Goal: Transaction & Acquisition: Purchase product/service

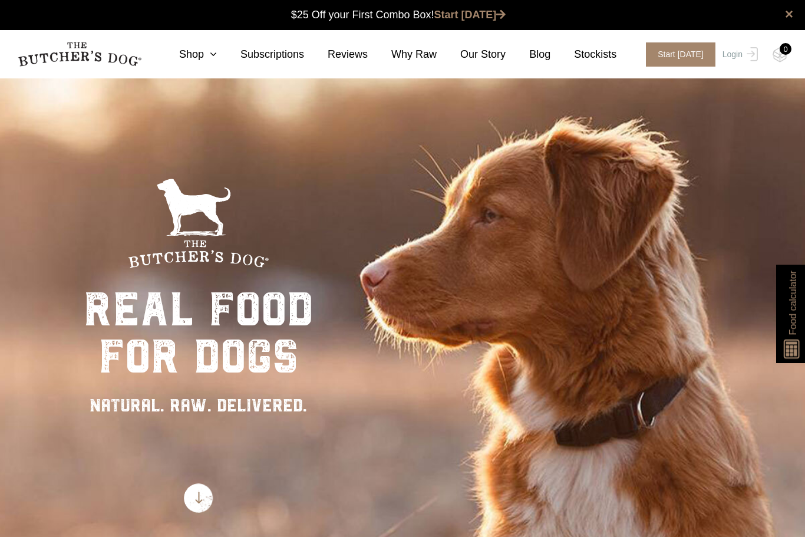
click at [485, 57] on link "Our Story" at bounding box center [471, 55] width 69 height 16
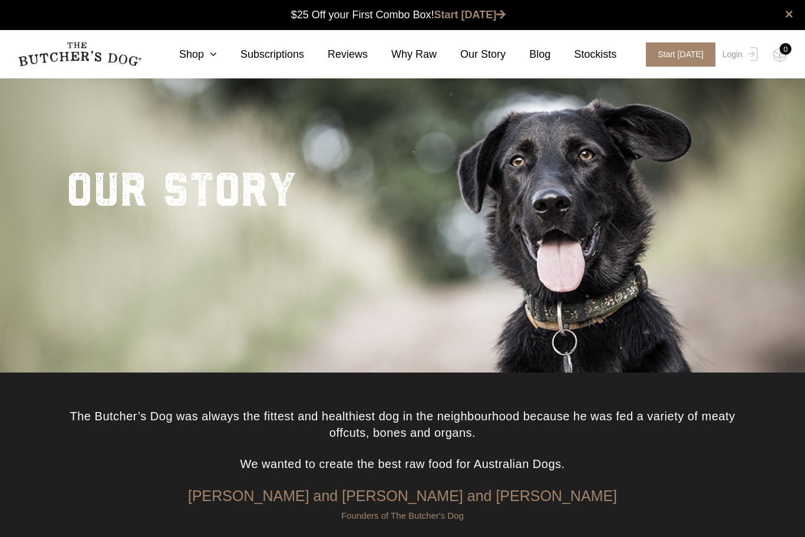
click at [423, 56] on link "Why Raw" at bounding box center [402, 55] width 69 height 16
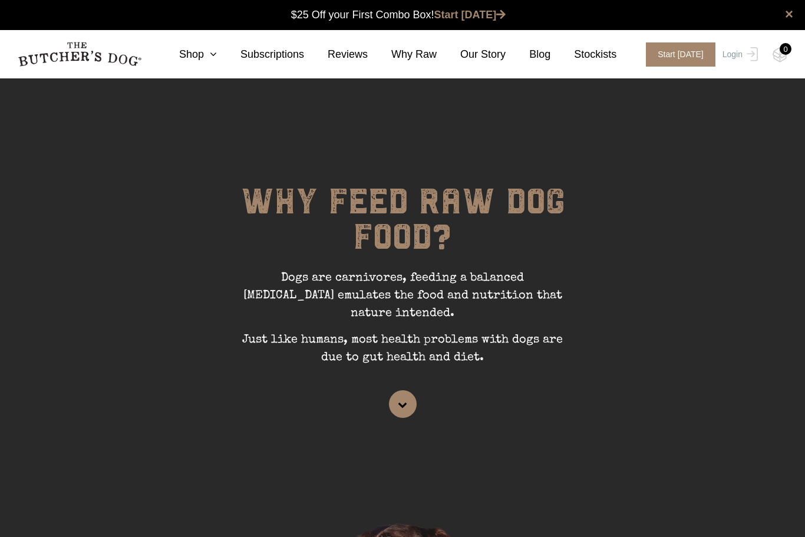
click at [223, 55] on link "Subscriptions" at bounding box center [260, 55] width 87 height 16
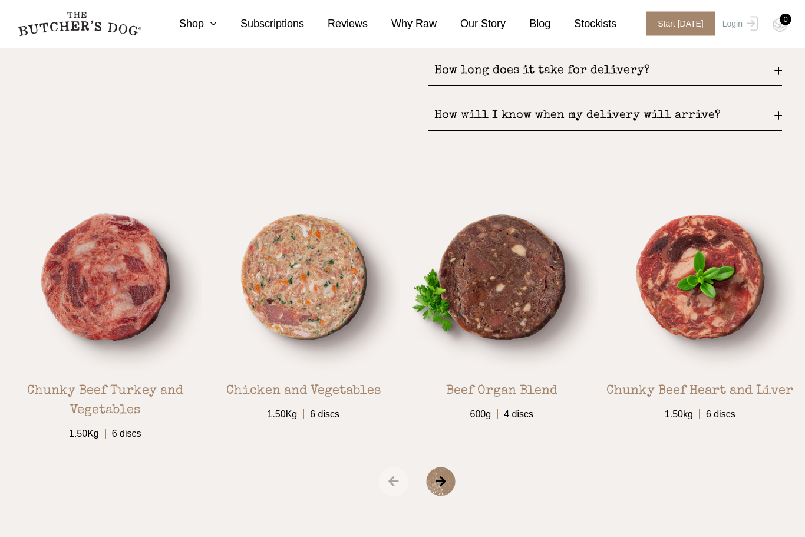
scroll to position [1836, 0]
click at [307, 447] on link "View Product" at bounding box center [304, 437] width 64 height 20
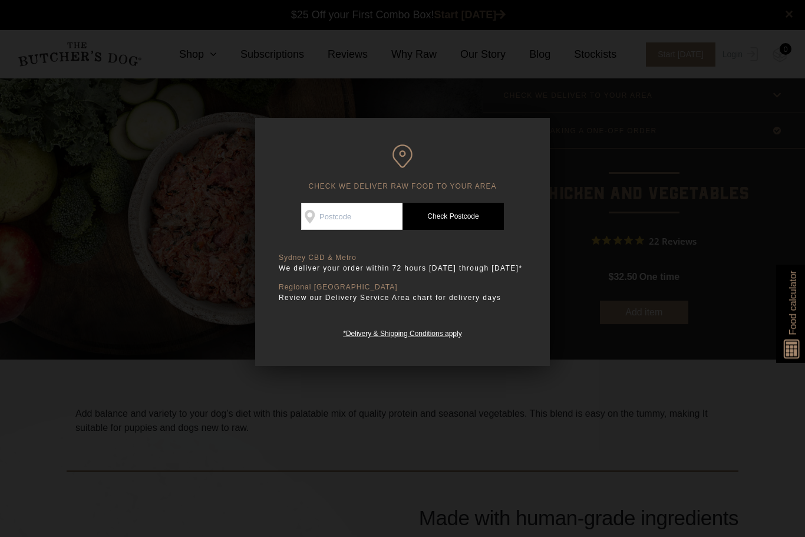
scroll to position [1, 0]
click at [363, 213] on input "Check Availability At" at bounding box center [351, 216] width 101 height 27
click at [455, 219] on link "Check Postcode" at bounding box center [453, 216] width 101 height 27
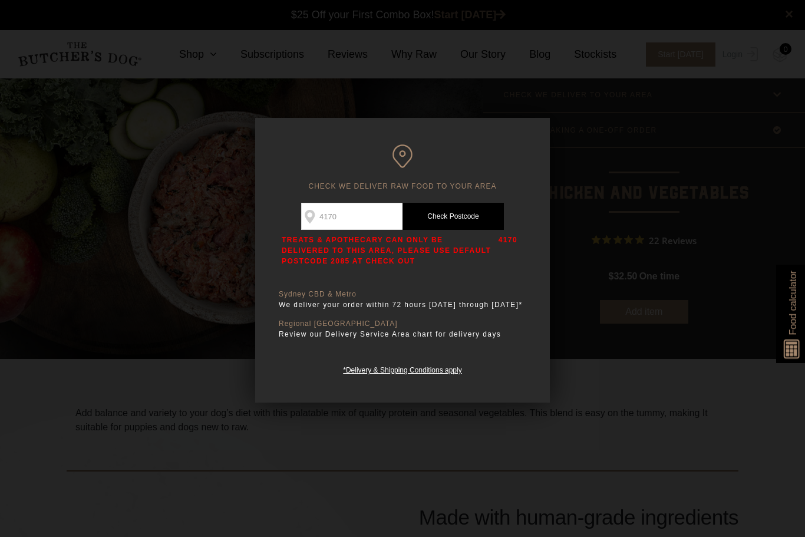
click at [356, 210] on input "4170" at bounding box center [351, 216] width 101 height 27
click at [341, 216] on input "4170" at bounding box center [351, 216] width 101 height 27
type input "4"
type input "2000"
click at [442, 218] on link "Check Postcode" at bounding box center [453, 216] width 101 height 27
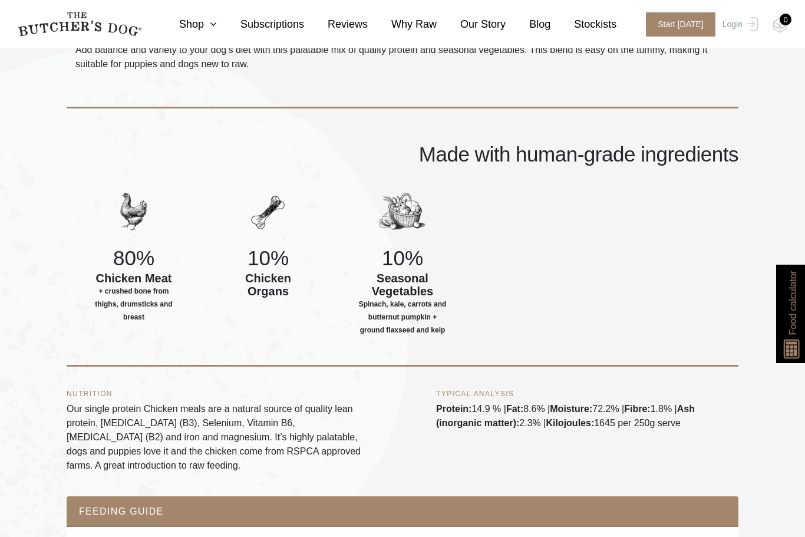
scroll to position [361, 0]
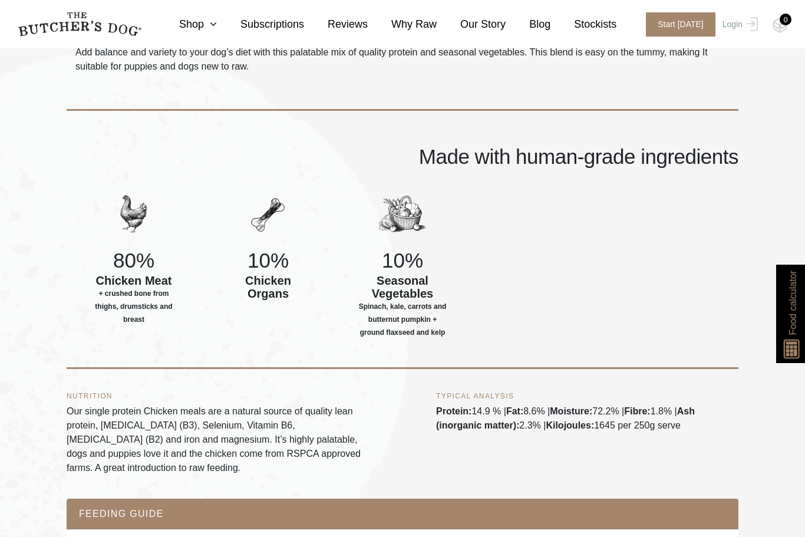
click at [265, 261] on h4 "10%" at bounding box center [268, 260] width 134 height 22
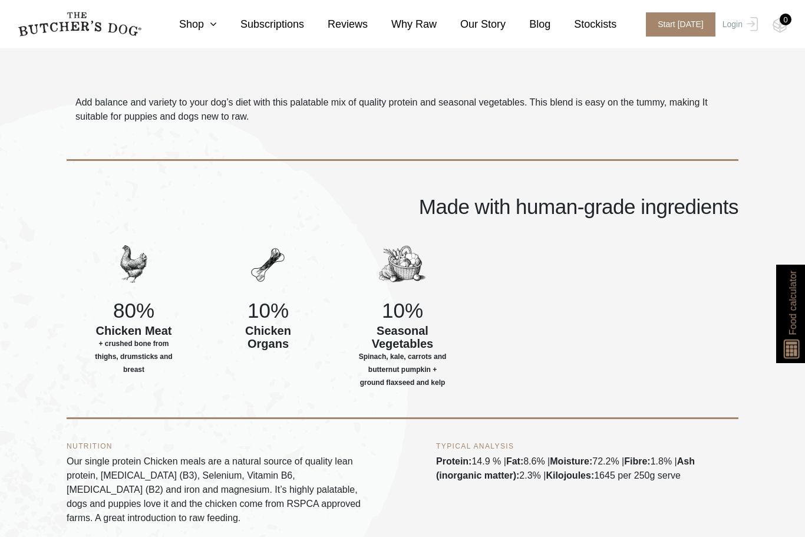
scroll to position [311, 0]
